Goal: Task Accomplishment & Management: Manage account settings

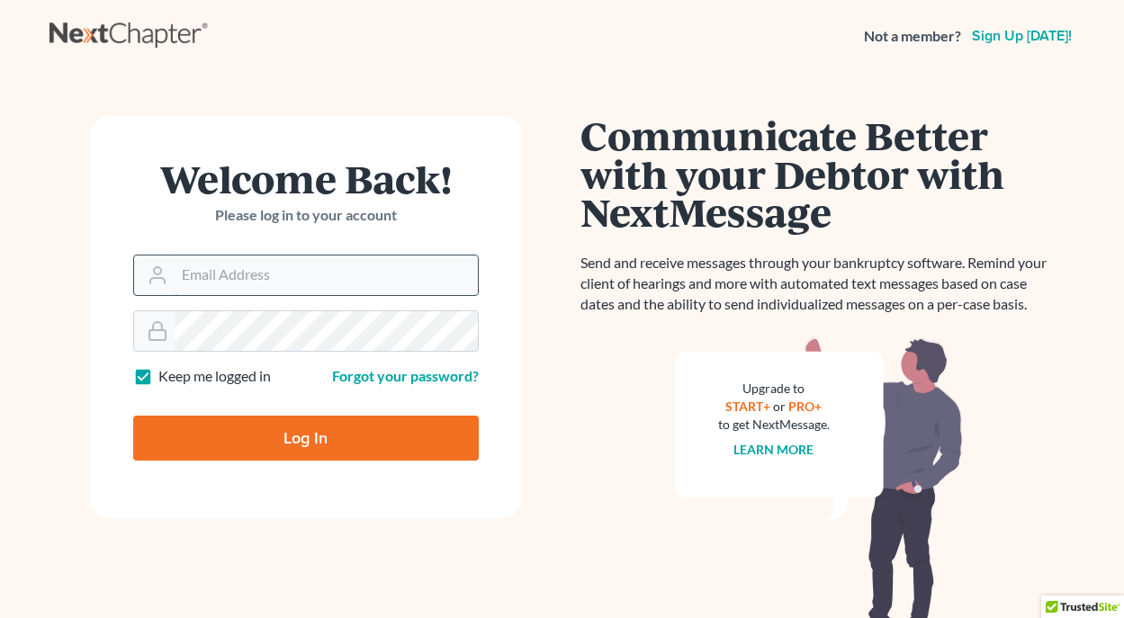
drag, startPoint x: 317, startPoint y: 268, endPoint x: 337, endPoint y: 274, distance: 21.4
click at [318, 268] on input "Email Address" at bounding box center [326, 276] width 303 height 40
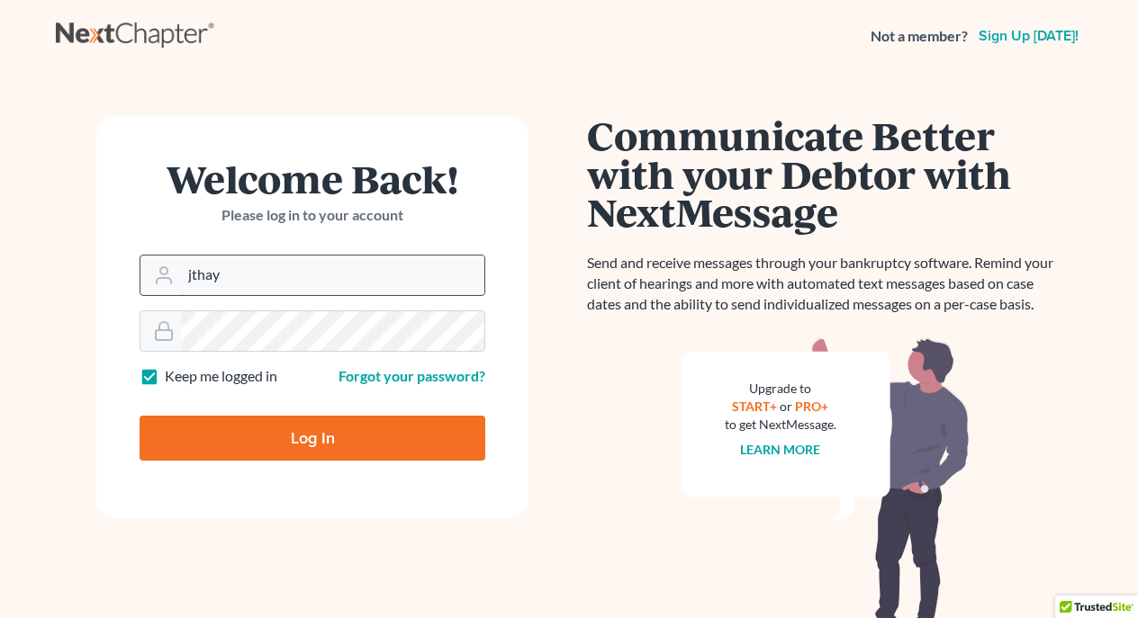
type input "jthayer@neattys.com"
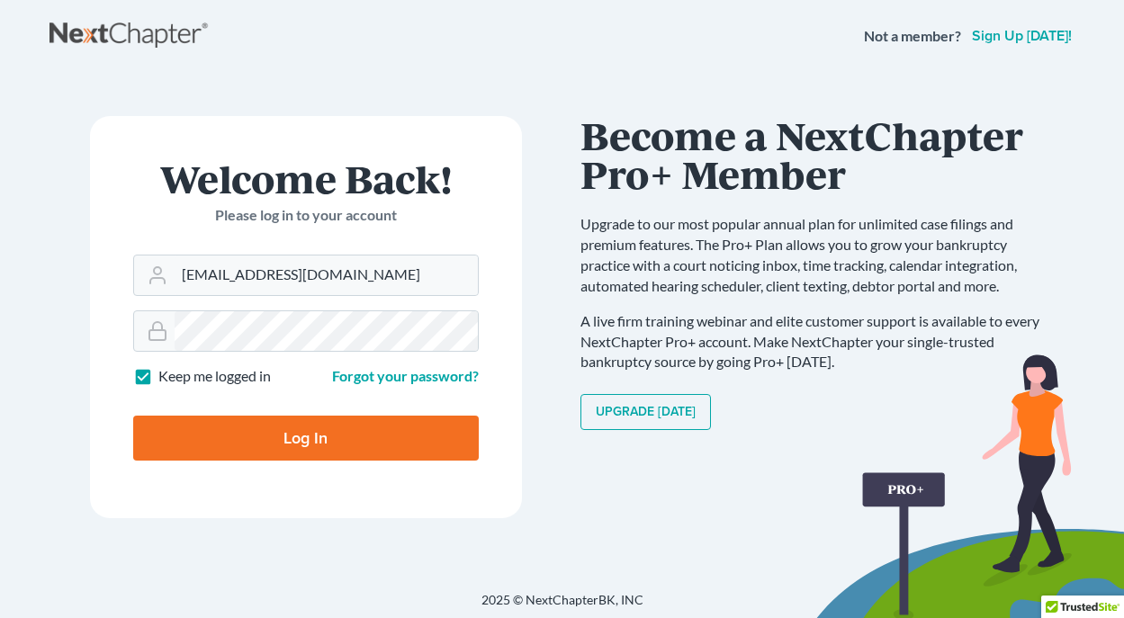
click at [301, 439] on input "Log In" at bounding box center [306, 438] width 346 height 45
type input "Thinking..."
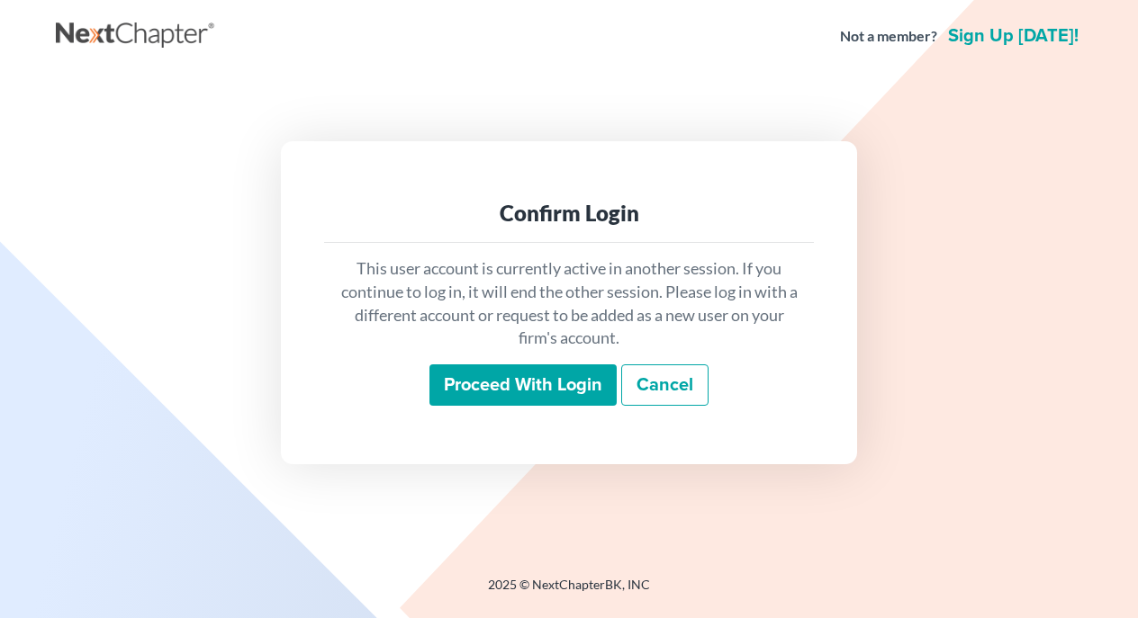
click at [540, 384] on input "Proceed with login" at bounding box center [522, 384] width 187 height 41
